Goal: Task Accomplishment & Management: Complete application form

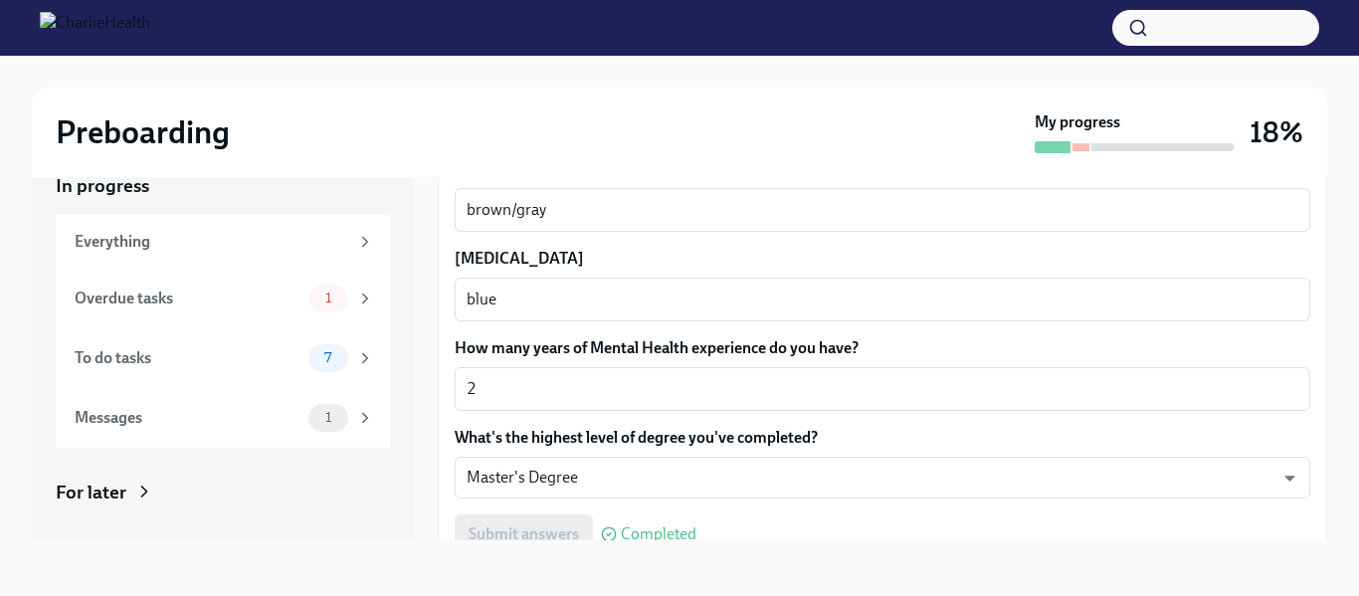
scroll to position [1934, 0]
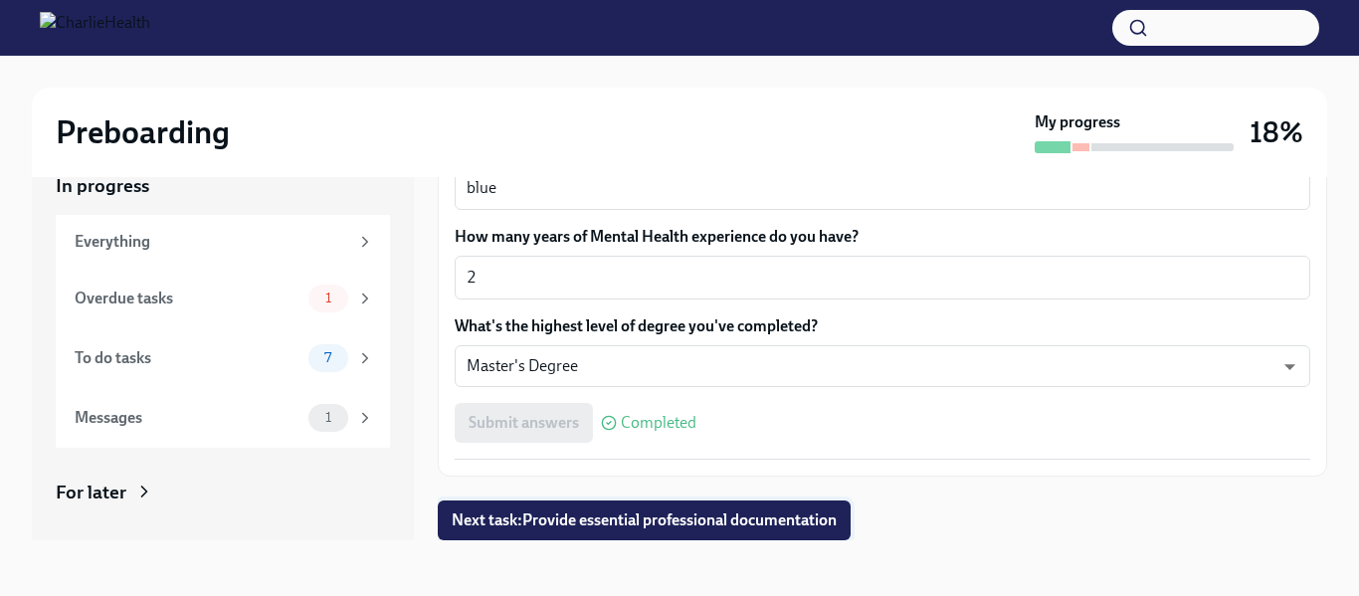
click at [732, 523] on span "Next task : Provide essential professional documentation" at bounding box center [644, 520] width 385 height 20
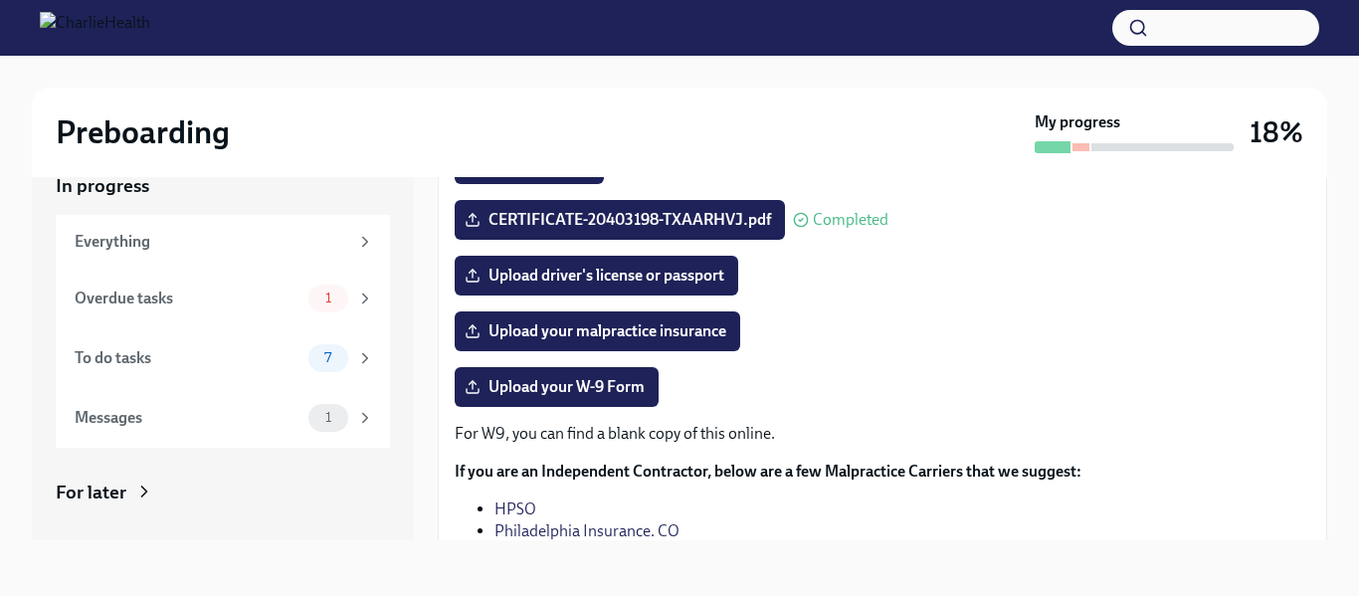
scroll to position [347, 0]
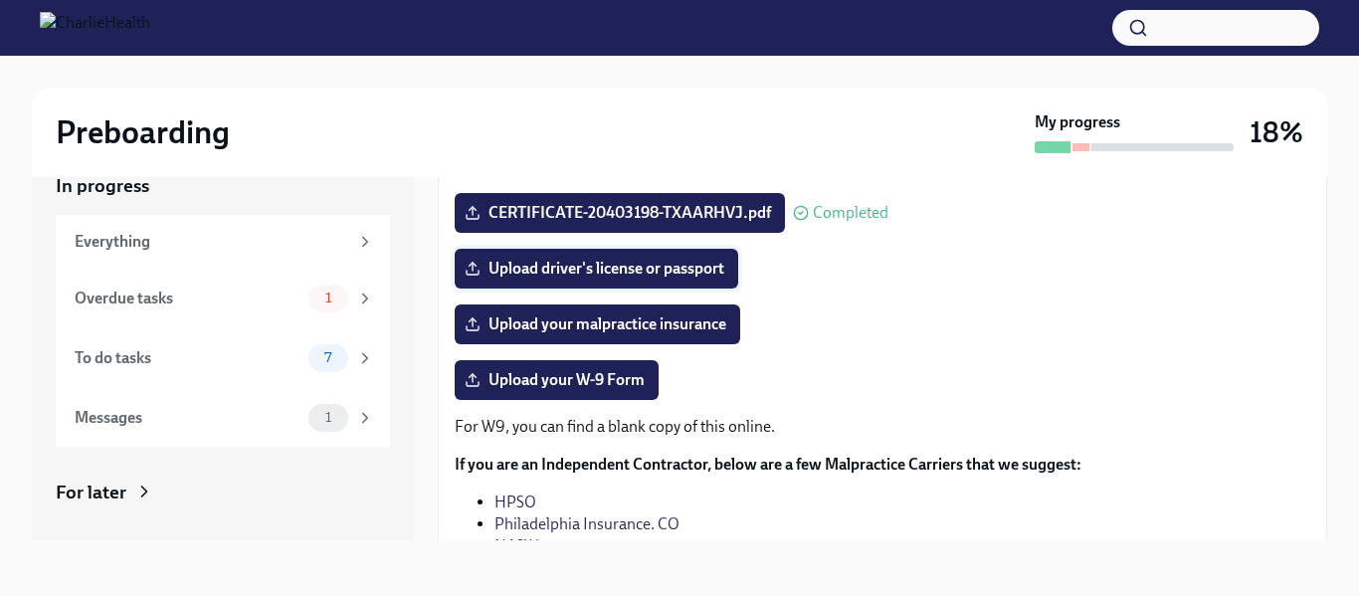
click at [580, 273] on span "Upload driver's license or passport" at bounding box center [597, 269] width 256 height 20
click at [0, 0] on input "Upload driver's license or passport" at bounding box center [0, 0] width 0 height 0
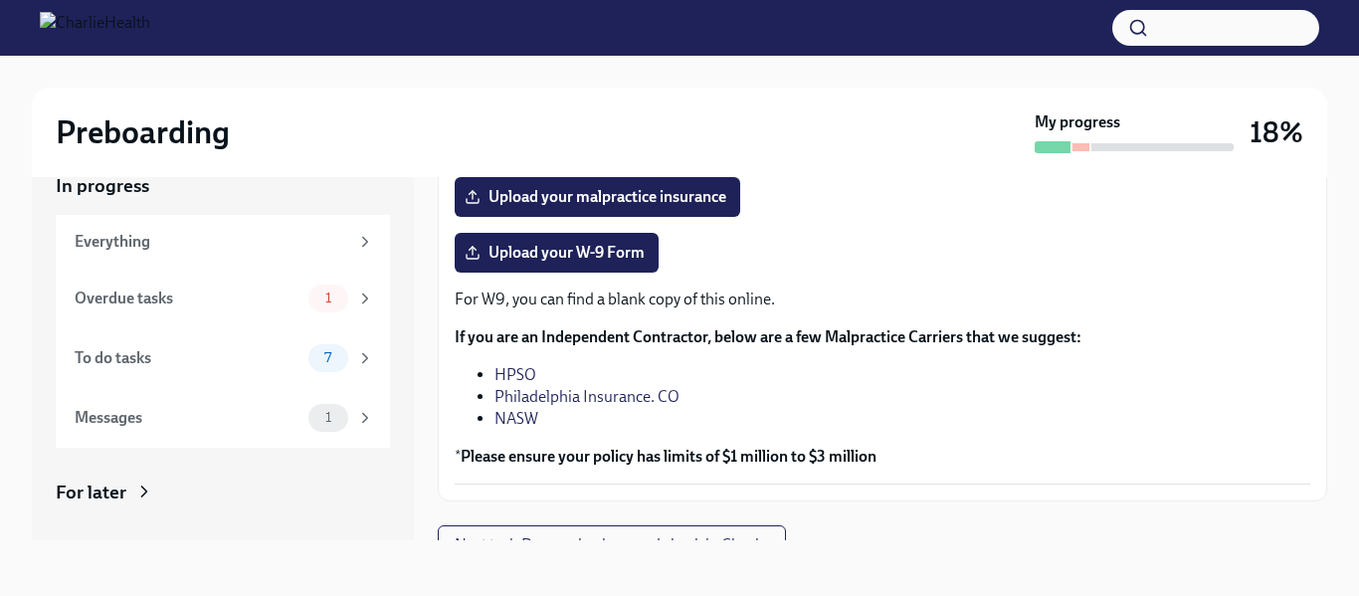
scroll to position [500, 0]
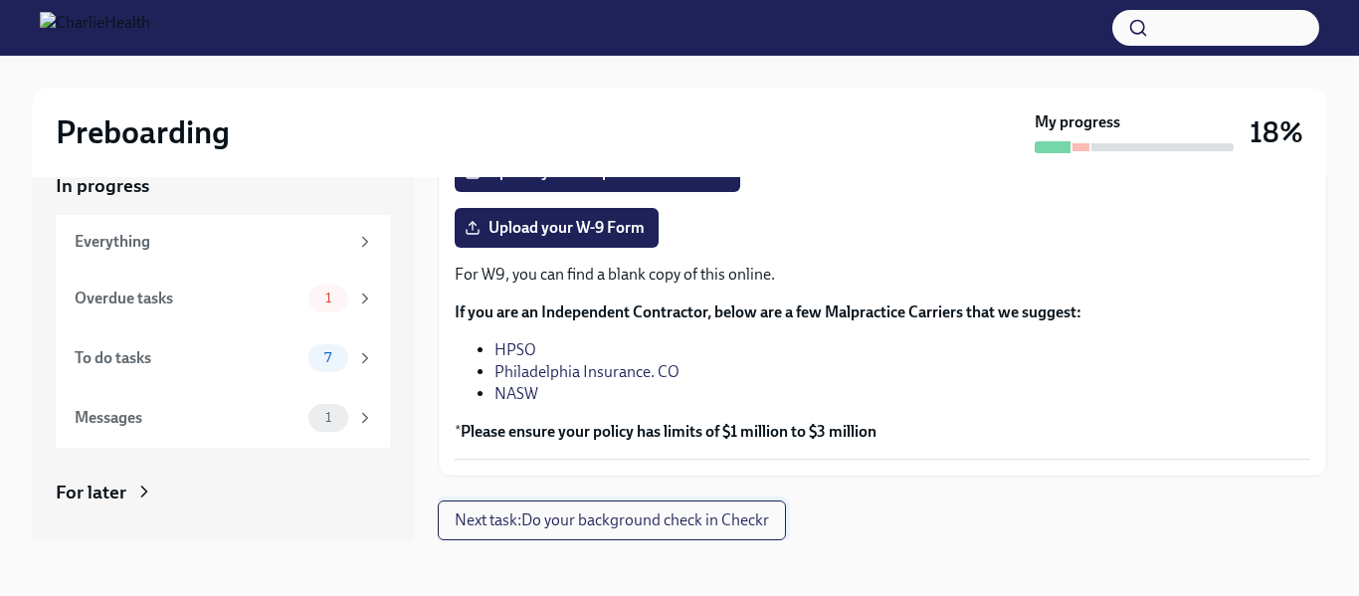
click at [571, 519] on span "Next task : Do your background check in Checkr" at bounding box center [612, 520] width 314 height 20
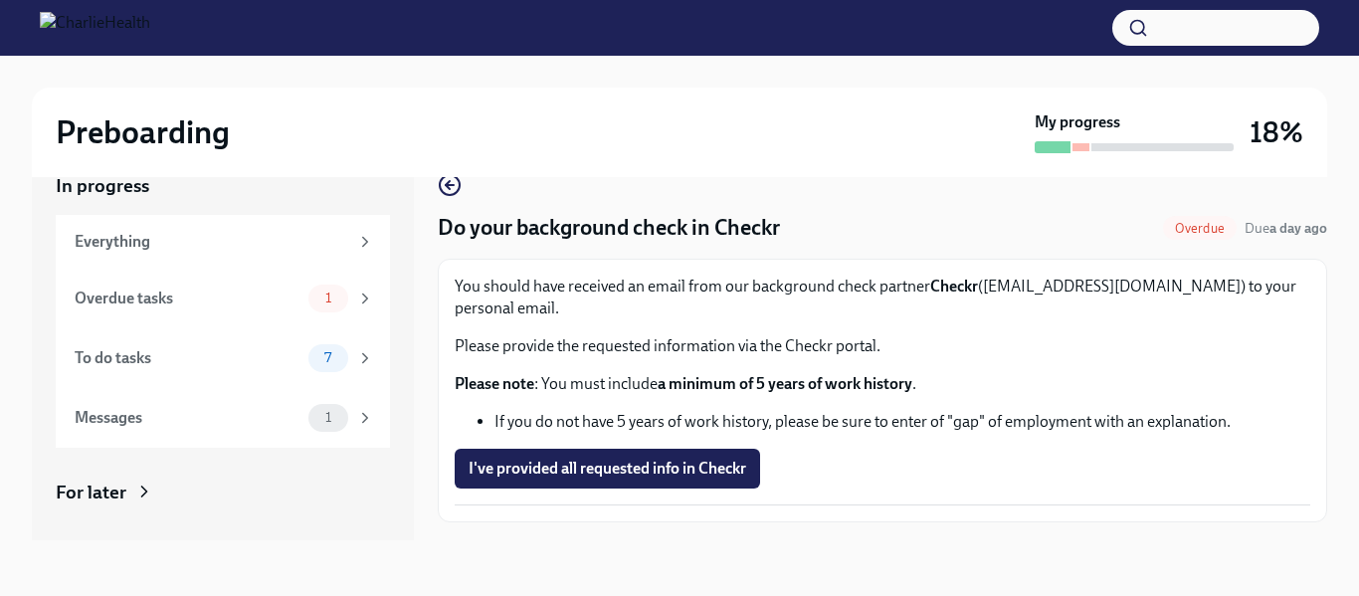
scroll to position [24, 0]
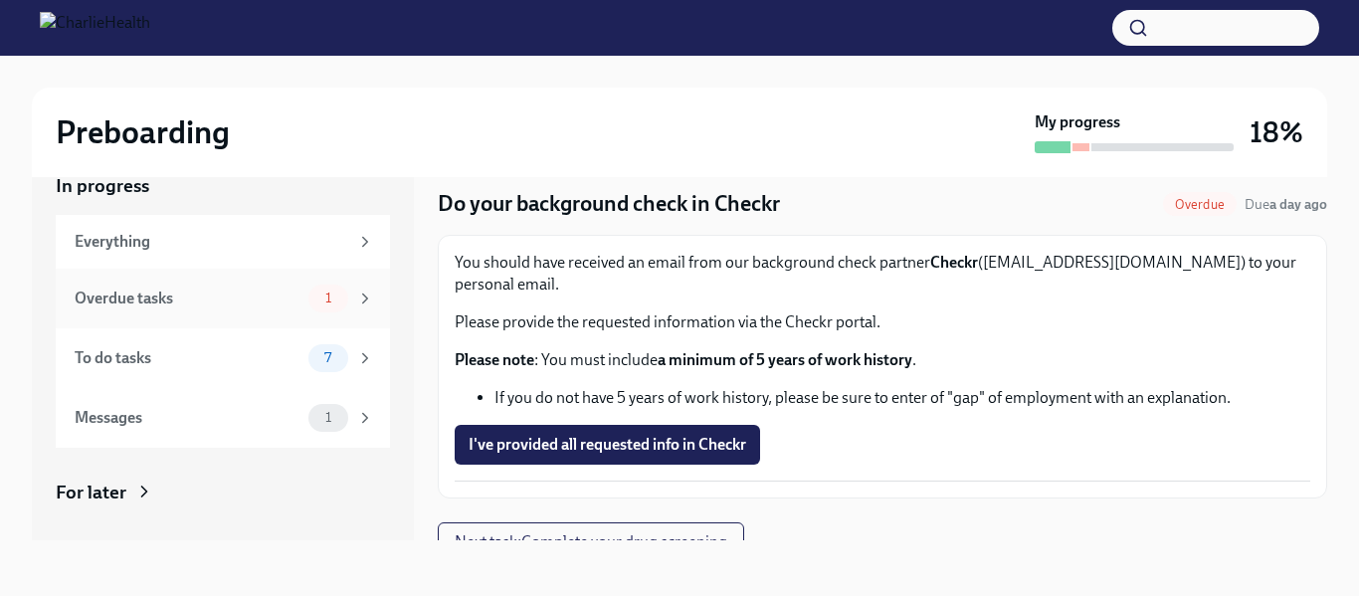
click at [342, 305] on div "1" at bounding box center [328, 299] width 40 height 28
